Goal: Information Seeking & Learning: Learn about a topic

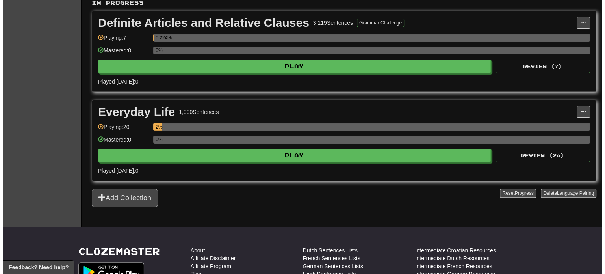
scroll to position [186, 0]
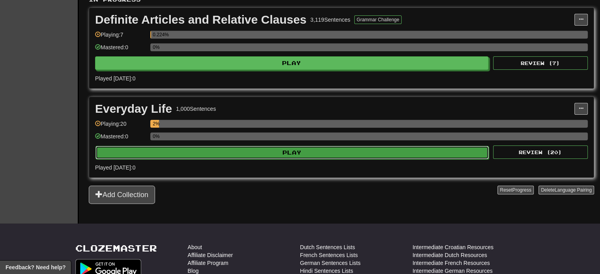
click at [345, 154] on button "Play" at bounding box center [291, 152] width 393 height 13
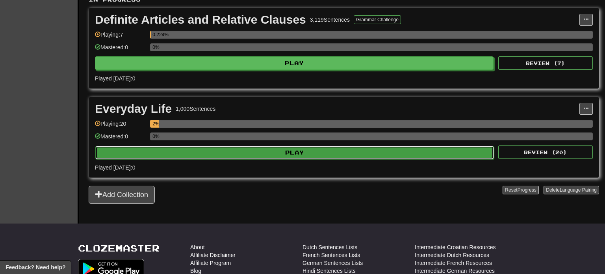
select select "**"
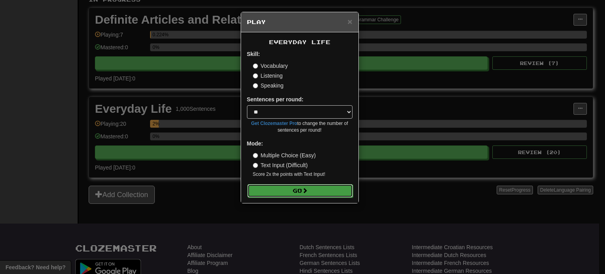
click at [326, 190] on button "Go" at bounding box center [301, 190] width 106 height 13
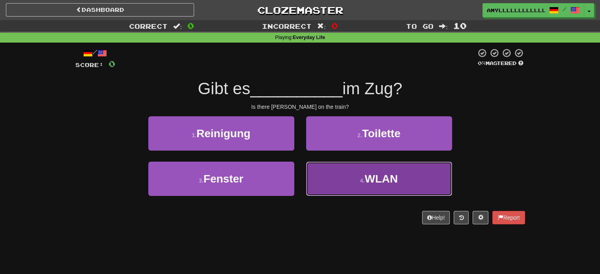
click at [379, 180] on span "WLAN" at bounding box center [380, 179] width 33 height 12
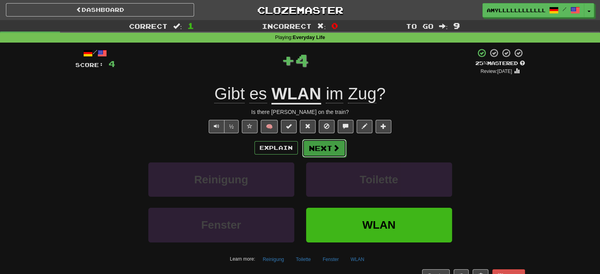
click at [311, 142] on button "Next" at bounding box center [324, 148] width 44 height 18
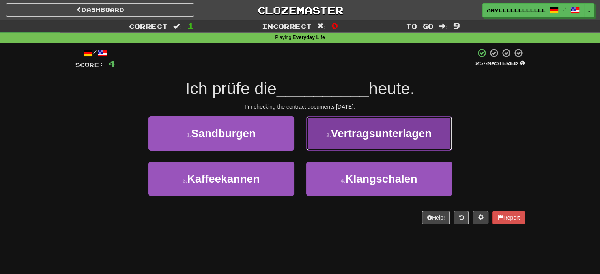
click at [362, 123] on button "2 . Vertragsunterlagen" at bounding box center [379, 133] width 146 height 34
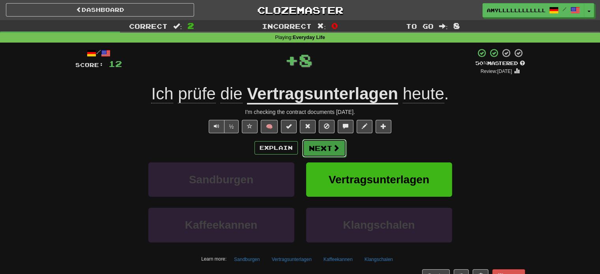
click at [322, 149] on button "Next" at bounding box center [324, 148] width 44 height 18
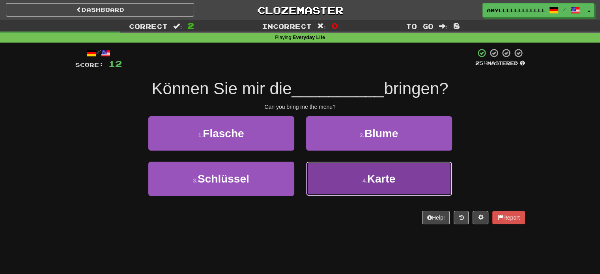
click at [352, 194] on button "4 . Karte" at bounding box center [379, 179] width 146 height 34
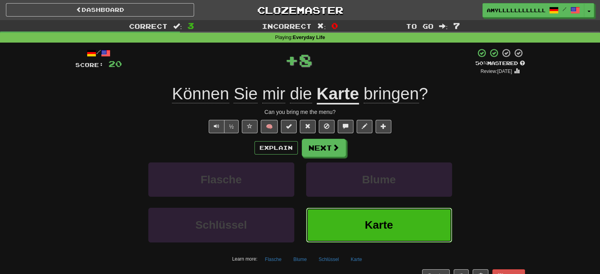
click at [358, 230] on button "Karte" at bounding box center [379, 225] width 146 height 34
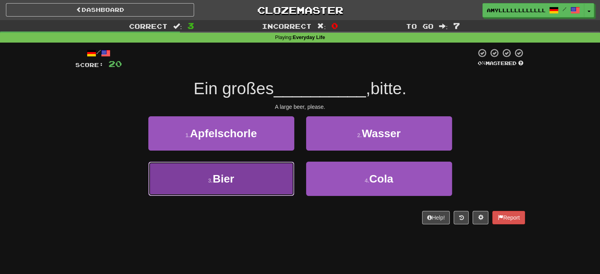
click at [252, 173] on button "3 . Bier" at bounding box center [221, 179] width 146 height 34
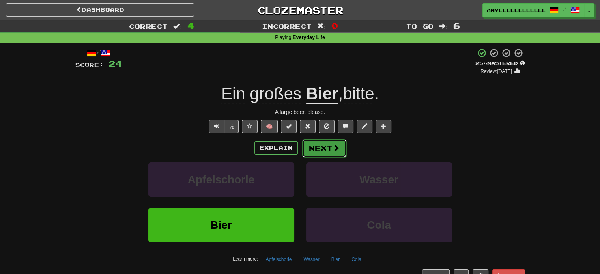
click at [328, 149] on button "Next" at bounding box center [324, 148] width 44 height 18
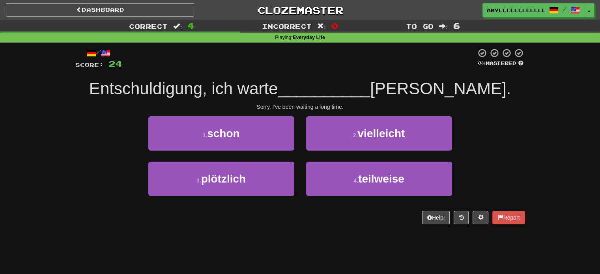
click at [246, 101] on div "/ Score: 24 0 % Mastered Entschuldigung, ich warte __________ lange. Sorry, I'v…" at bounding box center [299, 136] width 449 height 176
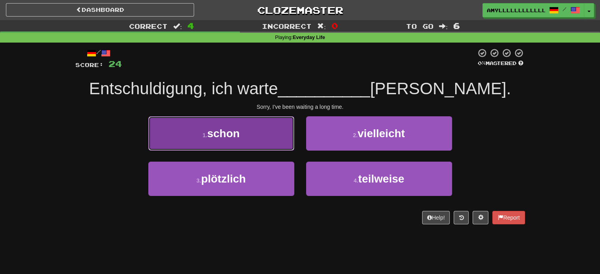
click at [257, 126] on button "1 . schon" at bounding box center [221, 133] width 146 height 34
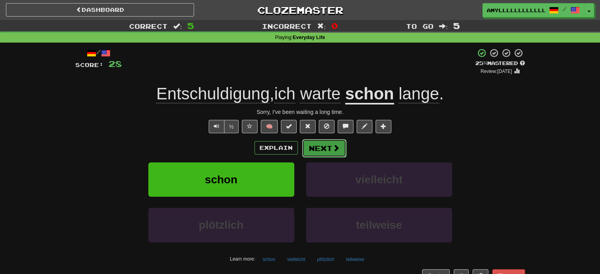
click at [329, 154] on button "Next" at bounding box center [324, 148] width 44 height 18
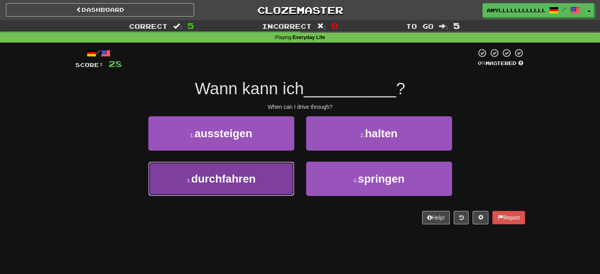
click at [269, 175] on button "3 . durchfahren" at bounding box center [221, 179] width 146 height 34
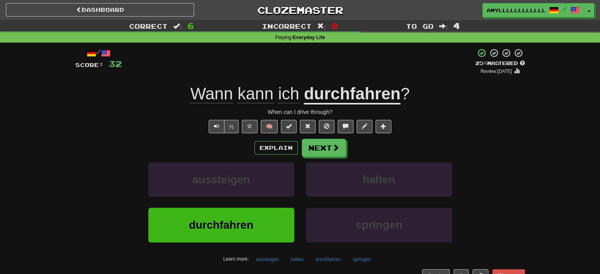
click at [445, 98] on div "Wann kann ich durchfahren ?" at bounding box center [299, 94] width 449 height 22
click at [332, 148] on span at bounding box center [335, 147] width 7 height 7
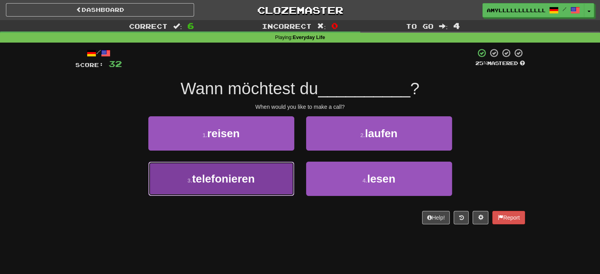
click at [265, 179] on button "3 . telefonieren" at bounding box center [221, 179] width 146 height 34
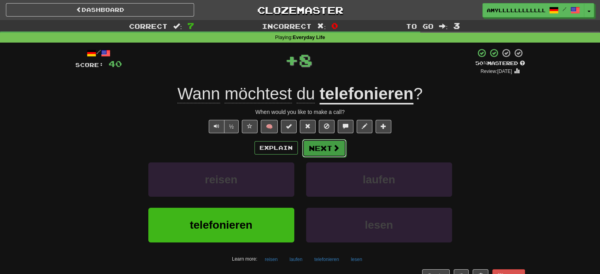
click at [337, 151] on span at bounding box center [335, 147] width 7 height 7
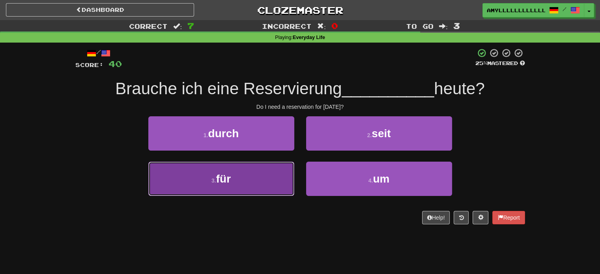
click at [227, 190] on button "3 . für" at bounding box center [221, 179] width 146 height 34
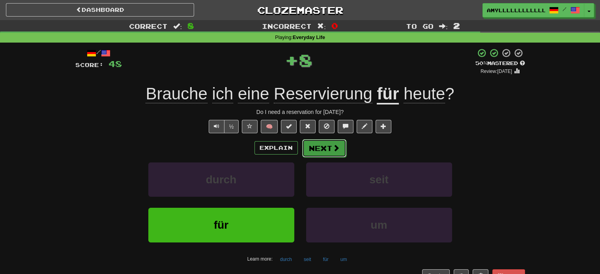
click at [330, 154] on button "Next" at bounding box center [324, 148] width 44 height 18
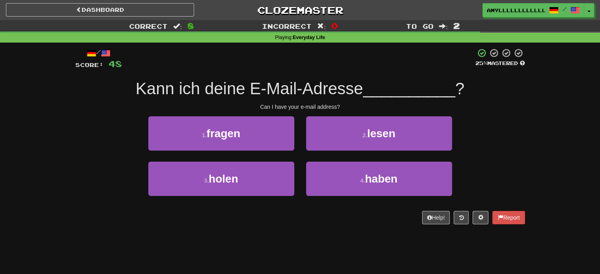
click at [323, 225] on div "/ Score: 48 25 % Mastered Kann ich deine E-Mail-Adresse __________ ? Can I have…" at bounding box center [299, 139] width 449 height 193
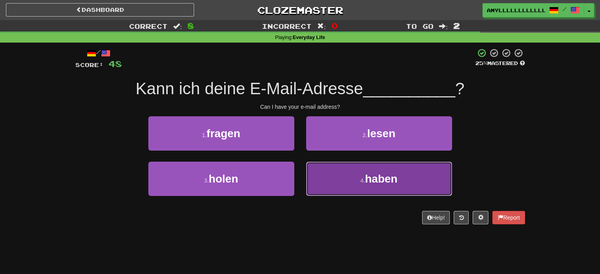
click at [361, 186] on button "4 . haben" at bounding box center [379, 179] width 146 height 34
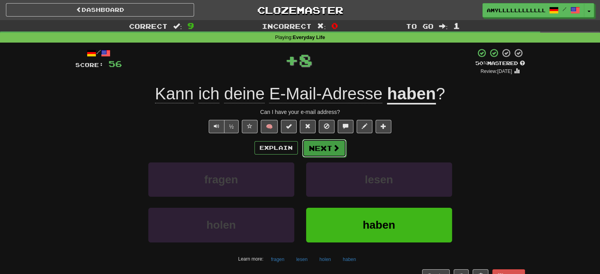
click at [330, 147] on button "Next" at bounding box center [324, 148] width 44 height 18
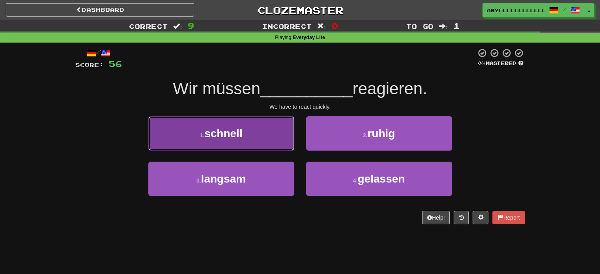
click at [282, 147] on button "1 . schnell" at bounding box center [221, 133] width 146 height 34
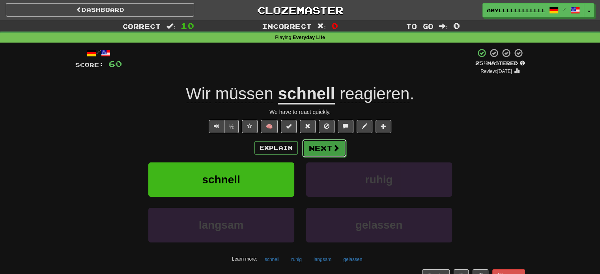
click at [332, 145] on span at bounding box center [335, 147] width 7 height 7
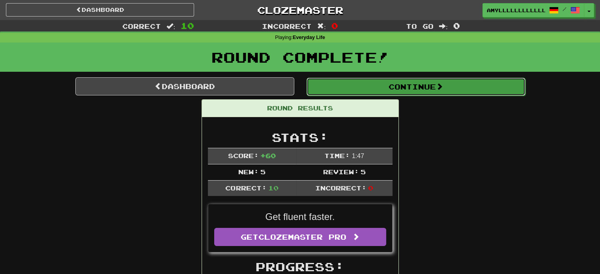
click at [438, 92] on button "Continue" at bounding box center [415, 87] width 219 height 18
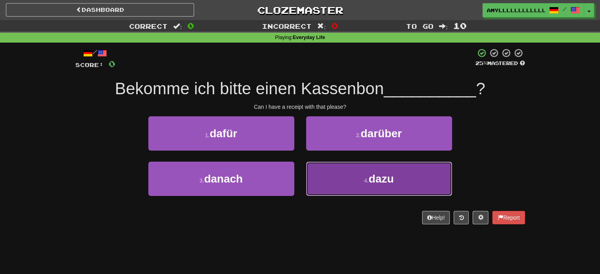
click at [356, 189] on button "4 . dazu" at bounding box center [379, 179] width 146 height 34
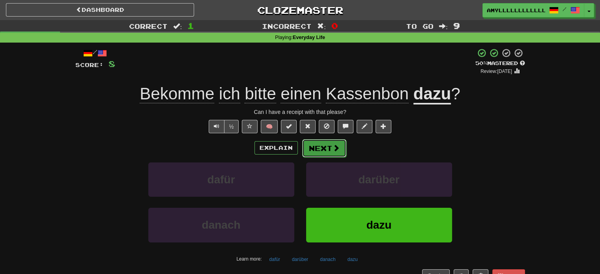
click at [329, 149] on button "Next" at bounding box center [324, 148] width 44 height 18
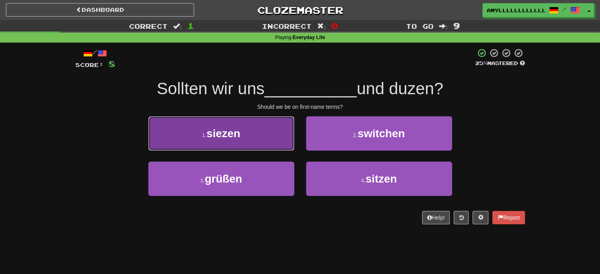
click at [274, 124] on button "1 . siezen" at bounding box center [221, 133] width 146 height 34
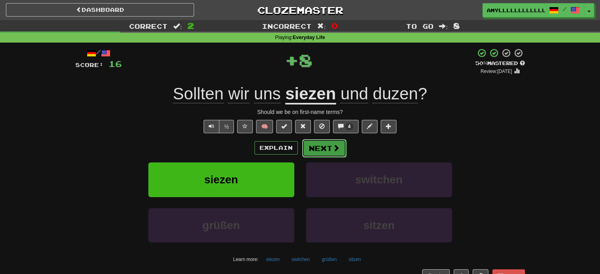
click at [323, 149] on button "Next" at bounding box center [324, 148] width 44 height 18
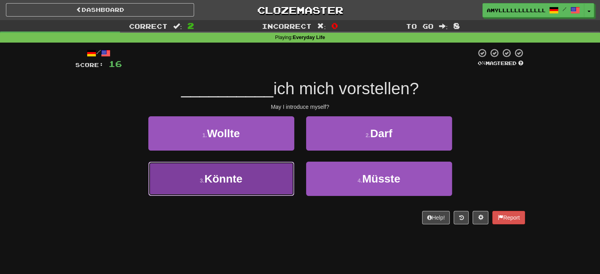
click at [264, 175] on button "3 . Könnte" at bounding box center [221, 179] width 146 height 34
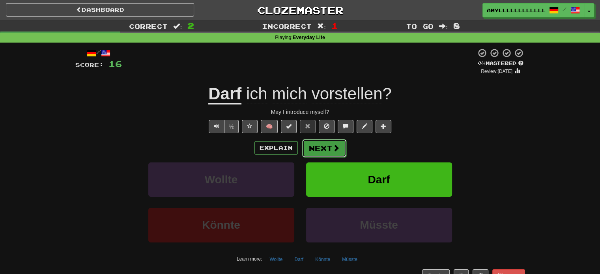
click at [307, 149] on button "Next" at bounding box center [324, 148] width 44 height 18
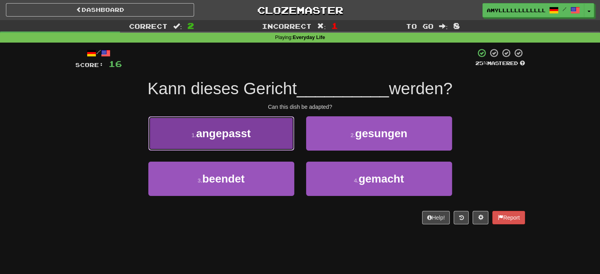
click at [281, 133] on button "1 . angepasst" at bounding box center [221, 133] width 146 height 34
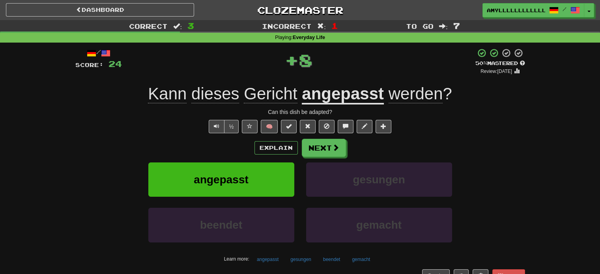
click at [320, 138] on div "/ Score: 24 + 8 50 % Mastered Review: 2025-09-26 Kann dieses Gericht angepasst …" at bounding box center [299, 165] width 449 height 234
click at [322, 142] on button "Next" at bounding box center [324, 148] width 44 height 18
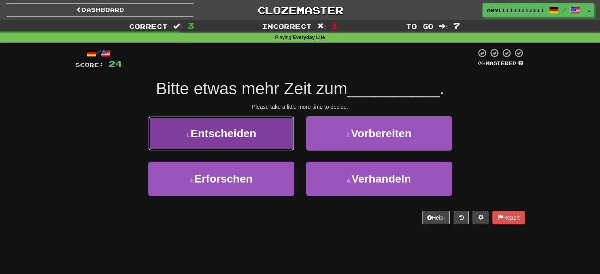
click at [269, 136] on button "1 . Entscheiden" at bounding box center [221, 133] width 146 height 34
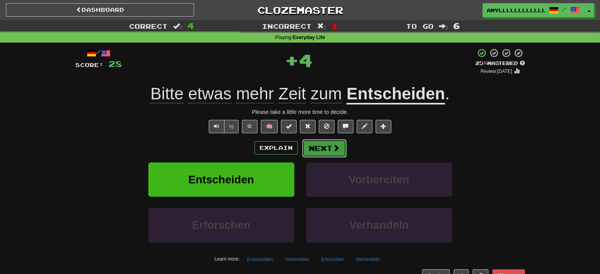
click at [335, 152] on button "Next" at bounding box center [324, 148] width 44 height 18
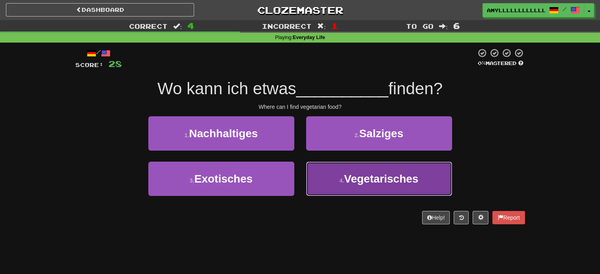
click at [337, 179] on button "4 . Vegetarisches" at bounding box center [379, 179] width 146 height 34
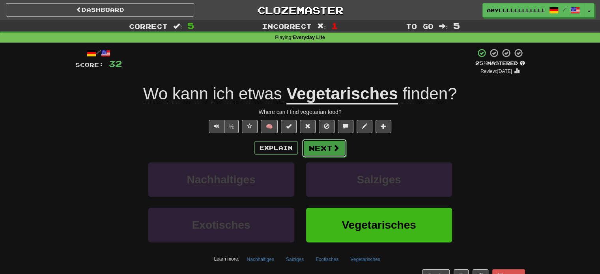
click at [326, 155] on button "Next" at bounding box center [324, 148] width 44 height 18
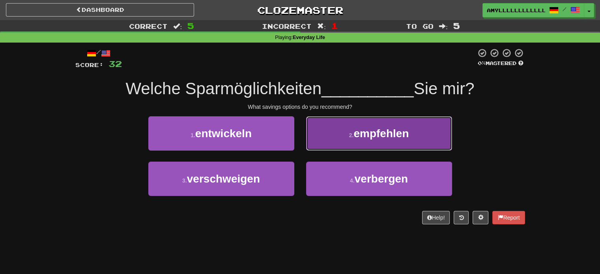
click at [352, 125] on button "2 . empfehlen" at bounding box center [379, 133] width 146 height 34
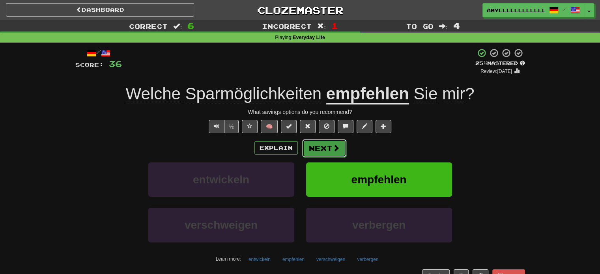
click at [336, 143] on button "Next" at bounding box center [324, 148] width 44 height 18
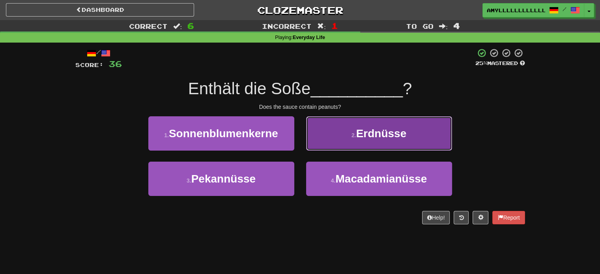
click at [408, 127] on button "2 . Erdnüsse" at bounding box center [379, 133] width 146 height 34
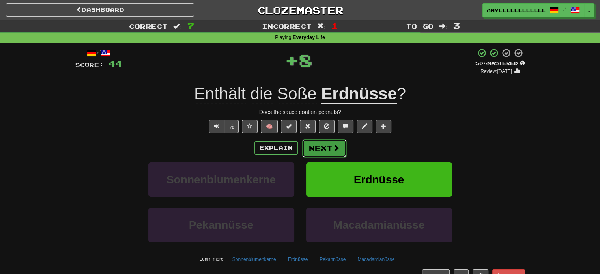
click at [315, 150] on button "Next" at bounding box center [324, 148] width 44 height 18
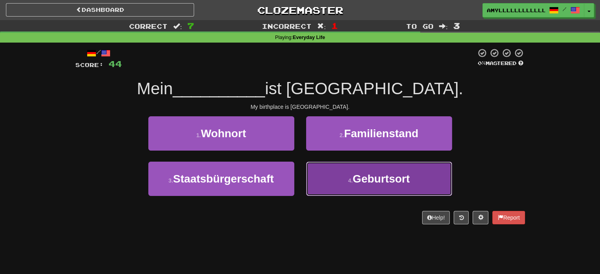
click at [353, 183] on span "Geburtsort" at bounding box center [380, 179] width 57 height 12
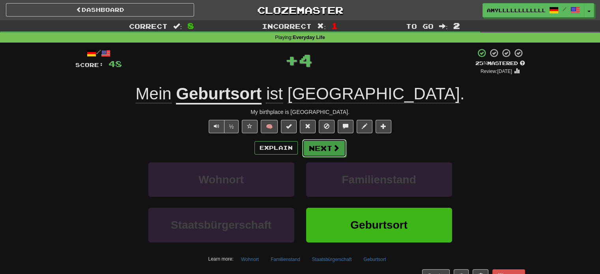
click at [328, 143] on button "Next" at bounding box center [324, 148] width 44 height 18
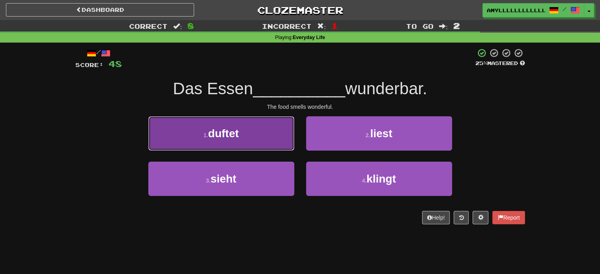
click at [250, 129] on button "1 . duftet" at bounding box center [221, 133] width 146 height 34
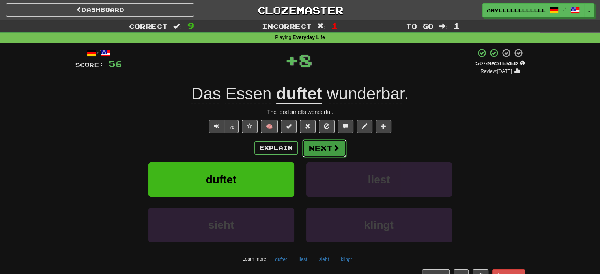
click at [330, 147] on button "Next" at bounding box center [324, 148] width 44 height 18
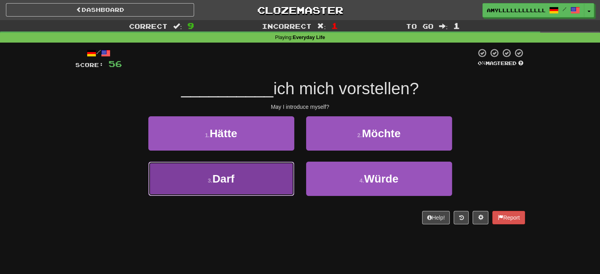
click at [242, 186] on button "3 . Darf" at bounding box center [221, 179] width 146 height 34
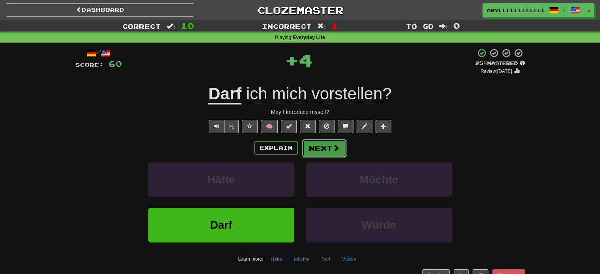
click at [326, 142] on button "Next" at bounding box center [324, 148] width 44 height 18
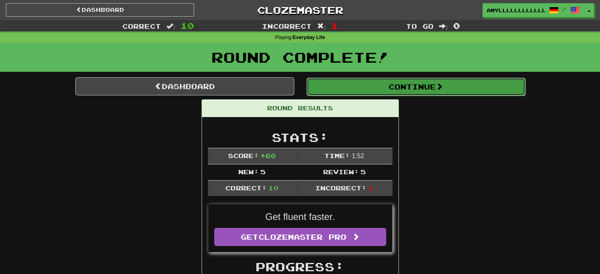
click at [378, 90] on button "Continue" at bounding box center [415, 87] width 219 height 18
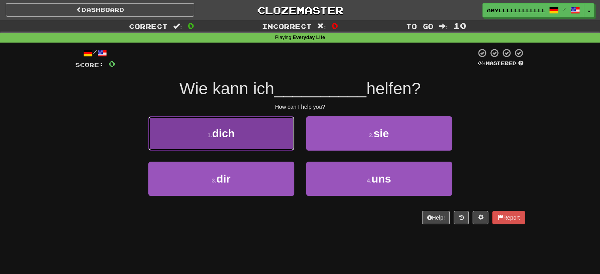
click at [254, 132] on button "1 . dich" at bounding box center [221, 133] width 146 height 34
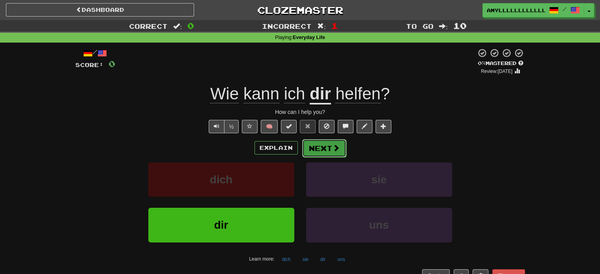
click at [324, 150] on button "Next" at bounding box center [324, 148] width 44 height 18
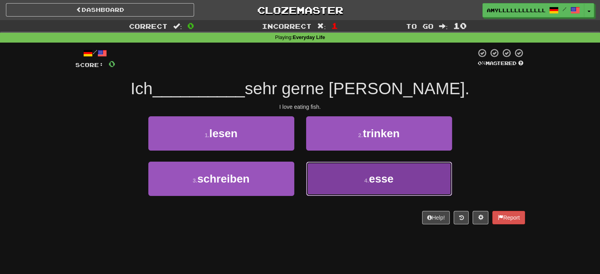
click at [362, 173] on button "4 . esse" at bounding box center [379, 179] width 146 height 34
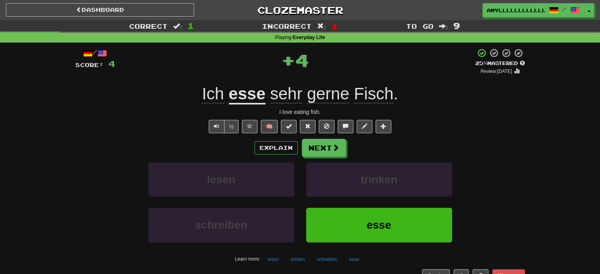
click at [324, 137] on div "/ Score: 4 + 4 25 % Mastered Review: 2025-09-17 Ich esse sehr gerne Fisch . I l…" at bounding box center [299, 165] width 449 height 234
click at [326, 141] on button "Next" at bounding box center [324, 148] width 44 height 18
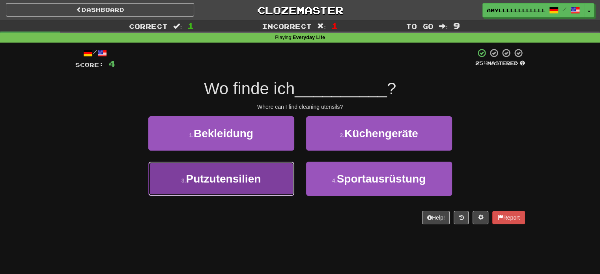
click at [291, 167] on button "3 . Putzutensilien" at bounding box center [221, 179] width 146 height 34
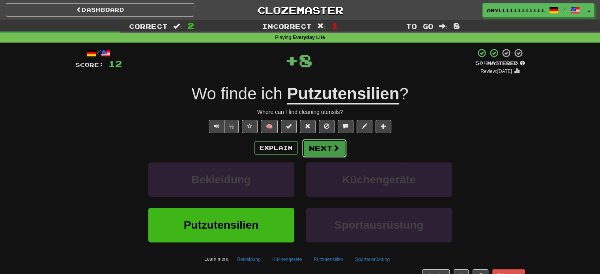
click at [310, 155] on button "Next" at bounding box center [324, 148] width 44 height 18
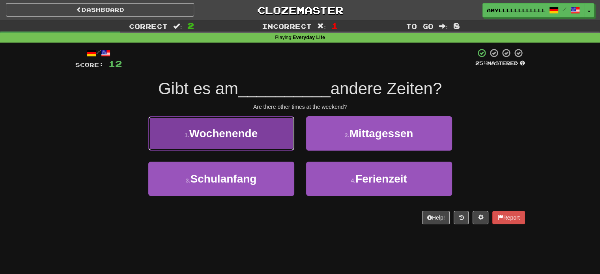
click at [271, 145] on button "1 . Wochenende" at bounding box center [221, 133] width 146 height 34
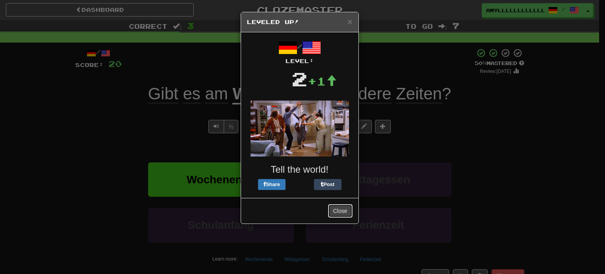
click at [341, 210] on button "Close" at bounding box center [340, 210] width 24 height 13
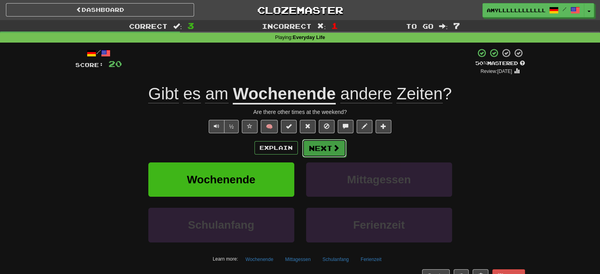
click at [337, 148] on span at bounding box center [335, 147] width 7 height 7
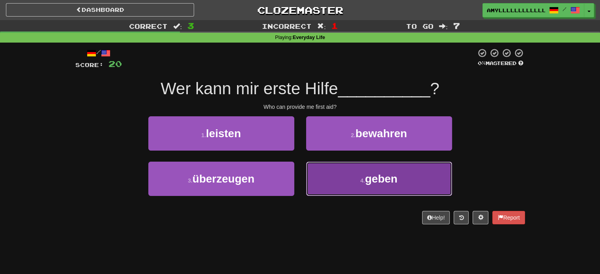
click at [338, 186] on button "4 . geben" at bounding box center [379, 179] width 146 height 34
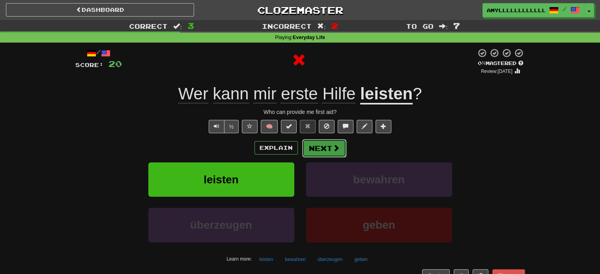
click at [329, 151] on button "Next" at bounding box center [324, 148] width 44 height 18
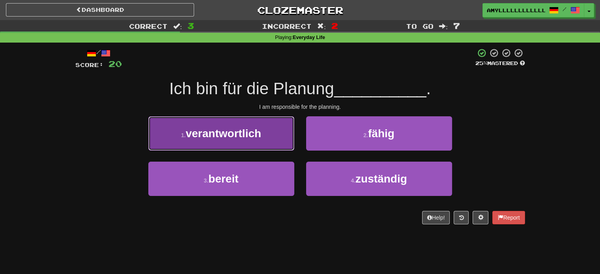
click at [270, 130] on button "1 . verantwortlich" at bounding box center [221, 133] width 146 height 34
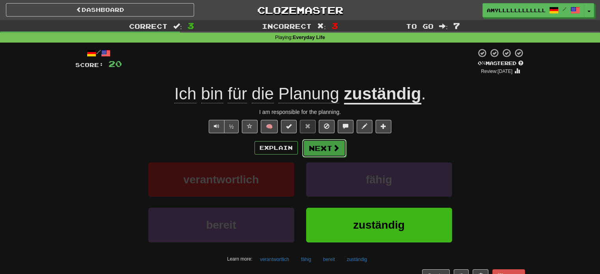
click at [320, 150] on button "Next" at bounding box center [324, 148] width 44 height 18
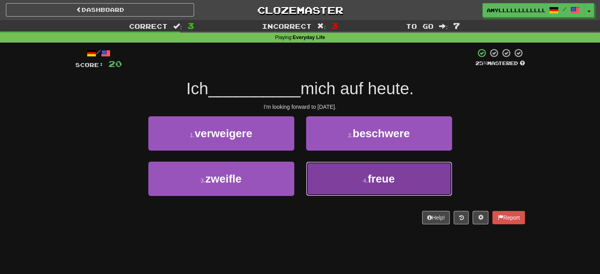
click at [380, 179] on span "freue" at bounding box center [380, 179] width 27 height 12
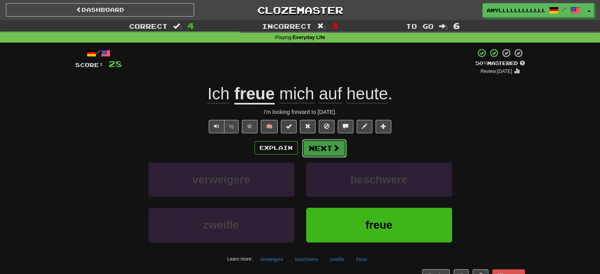
click at [336, 150] on span at bounding box center [335, 147] width 7 height 7
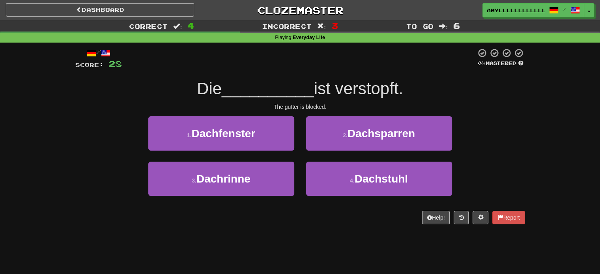
click at [289, 104] on div "The gutter is blocked." at bounding box center [299, 107] width 449 height 8
copy div "gutter"
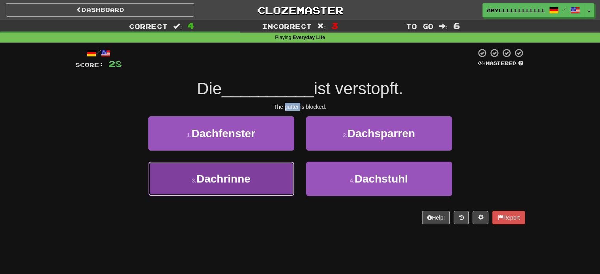
click at [238, 168] on button "3 . Dachrinne" at bounding box center [221, 179] width 146 height 34
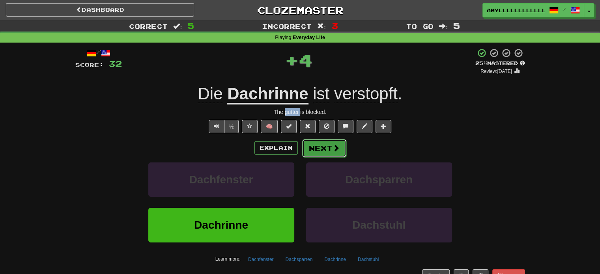
click at [333, 144] on span at bounding box center [335, 147] width 7 height 7
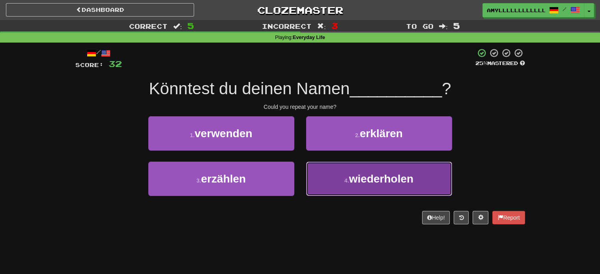
click at [360, 182] on span "wiederholen" at bounding box center [381, 179] width 64 height 12
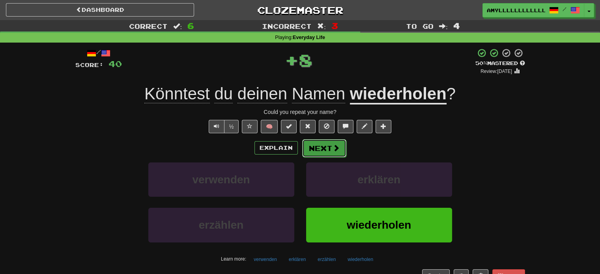
click at [329, 146] on button "Next" at bounding box center [324, 148] width 44 height 18
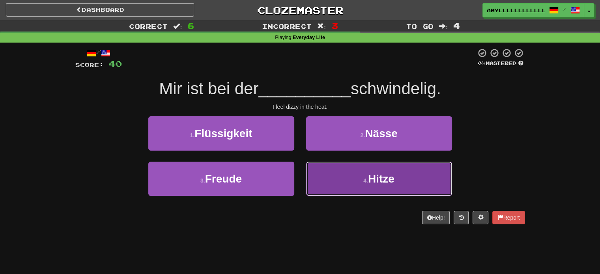
click at [361, 181] on button "4 . Hitze" at bounding box center [379, 179] width 146 height 34
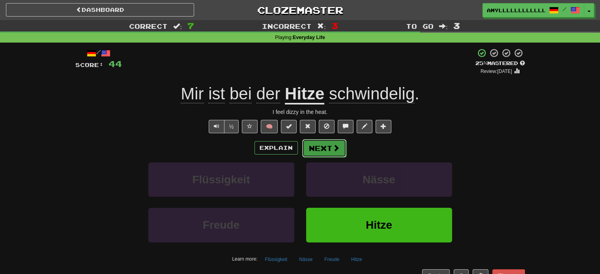
click at [328, 145] on button "Next" at bounding box center [324, 148] width 44 height 18
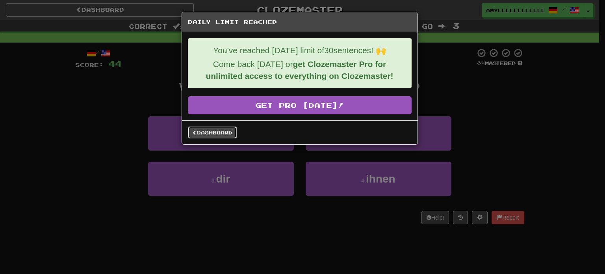
click at [224, 130] on link "Dashboard" at bounding box center [212, 133] width 49 height 12
